Goal: Transaction & Acquisition: Download file/media

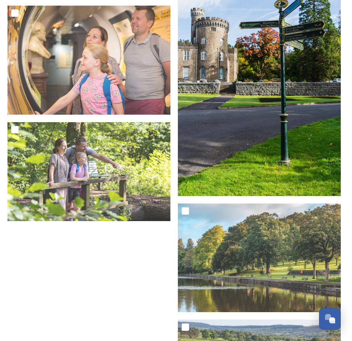
scroll to position [12278, 0]
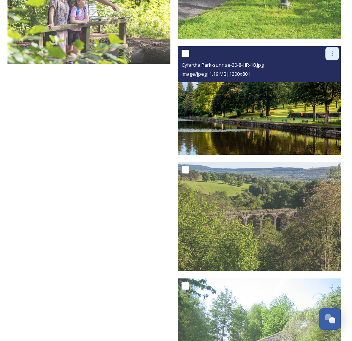
click at [331, 51] on icon at bounding box center [332, 54] width 6 height 6
click at [326, 81] on span "Download" at bounding box center [323, 84] width 23 height 7
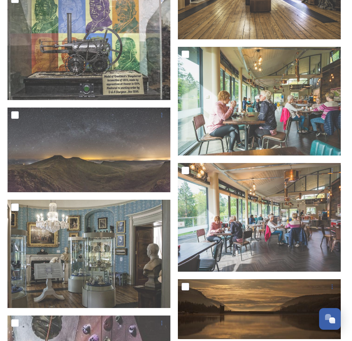
scroll to position [2770, 0]
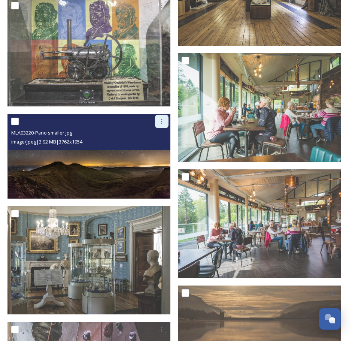
click at [162, 118] on icon at bounding box center [162, 121] width 6 height 6
click at [152, 149] on span "Download" at bounding box center [153, 152] width 23 height 7
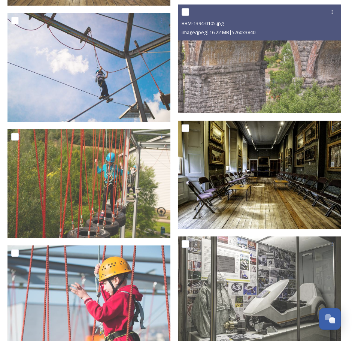
scroll to position [7786, 0]
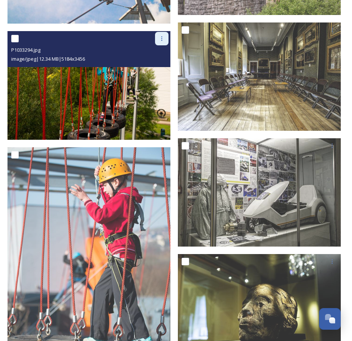
click at [163, 36] on icon at bounding box center [162, 39] width 6 height 6
click at [152, 66] on span "Download" at bounding box center [153, 69] width 23 height 7
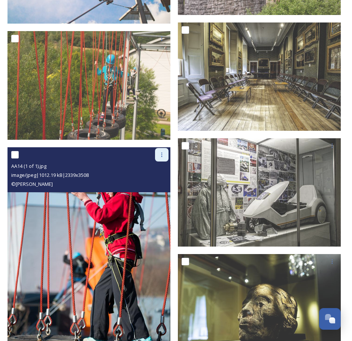
click at [164, 152] on icon at bounding box center [162, 155] width 6 height 6
click at [152, 182] on span "Download" at bounding box center [153, 185] width 23 height 7
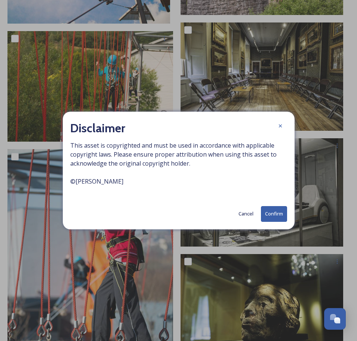
click at [270, 213] on button "Confirm" at bounding box center [274, 213] width 26 height 15
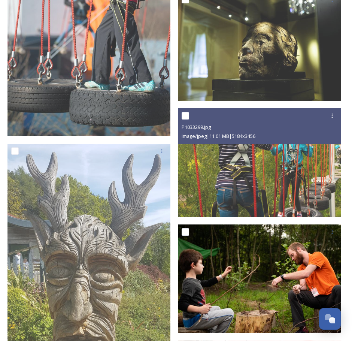
scroll to position [8048, 0]
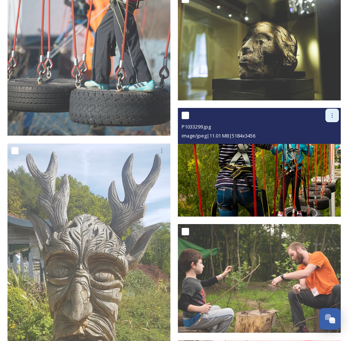
click at [335, 109] on div at bounding box center [331, 115] width 13 height 13
click at [324, 143] on span "Download" at bounding box center [323, 146] width 23 height 7
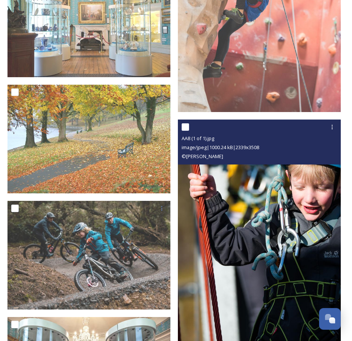
scroll to position [8535, 0]
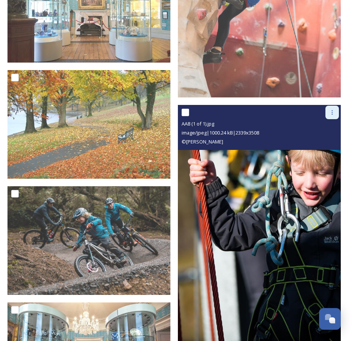
click at [332, 109] on icon at bounding box center [332, 112] width 6 height 6
click at [323, 140] on span "Download" at bounding box center [323, 143] width 23 height 7
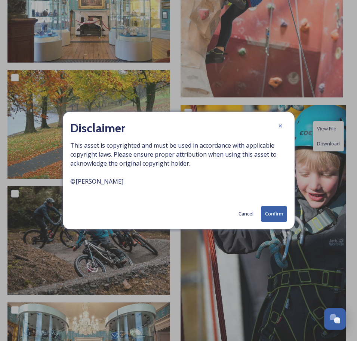
click at [273, 213] on button "Confirm" at bounding box center [274, 213] width 26 height 15
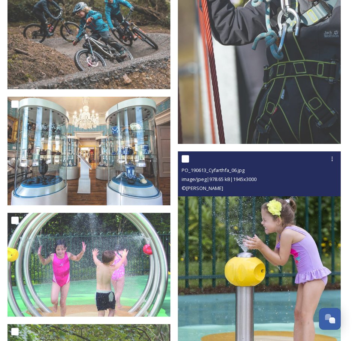
scroll to position [8797, 0]
